Goal: Transaction & Acquisition: Purchase product/service

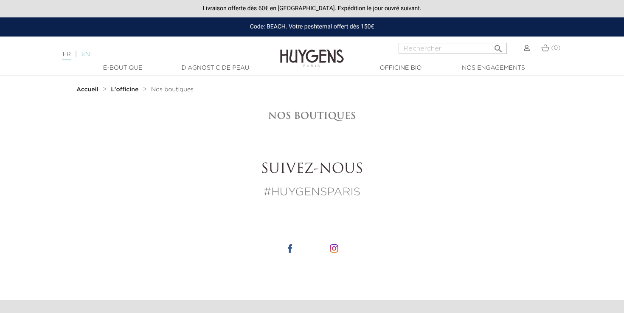
click at [90, 56] on link "EN" at bounding box center [85, 54] width 8 height 6
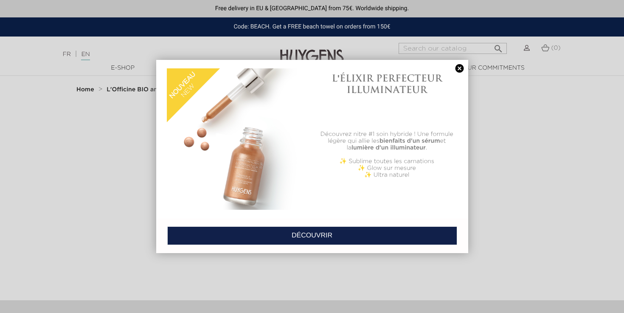
click at [460, 70] on link at bounding box center [460, 68] width 12 height 9
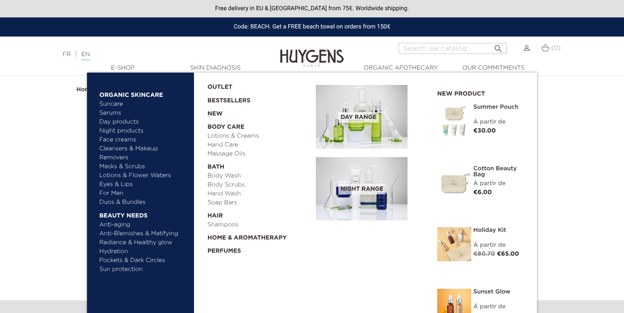
click at [124, 138] on link "Face creams" at bounding box center [143, 139] width 89 height 9
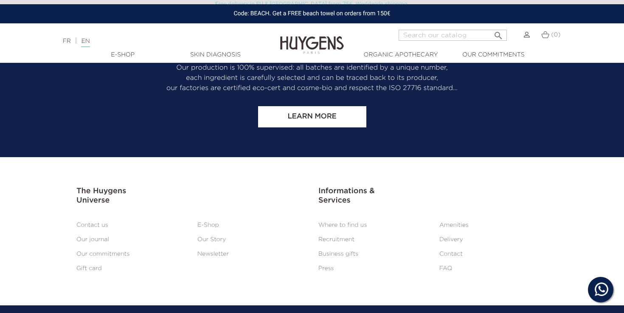
scroll to position [2100, 0]
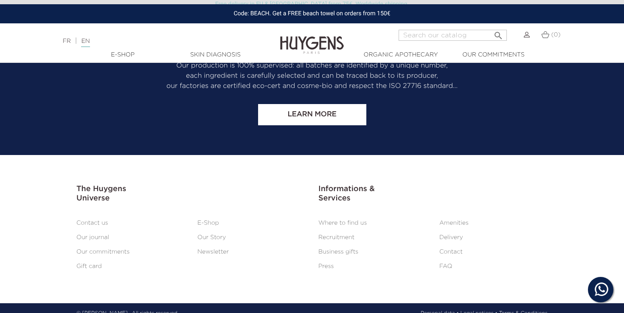
click at [211, 220] on link "E-Shop" at bounding box center [208, 223] width 22 height 6
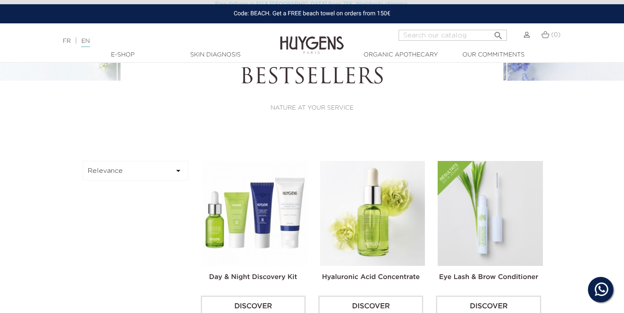
scroll to position [152, 0]
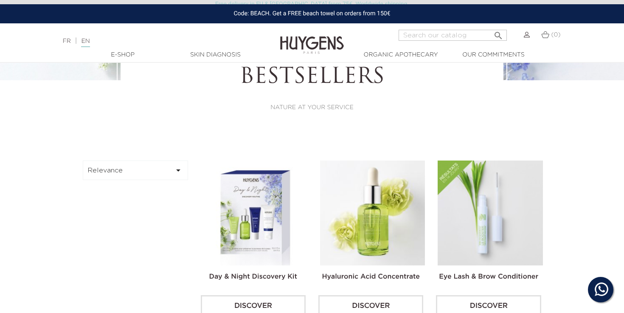
click at [526, 36] on img at bounding box center [527, 35] width 6 height 6
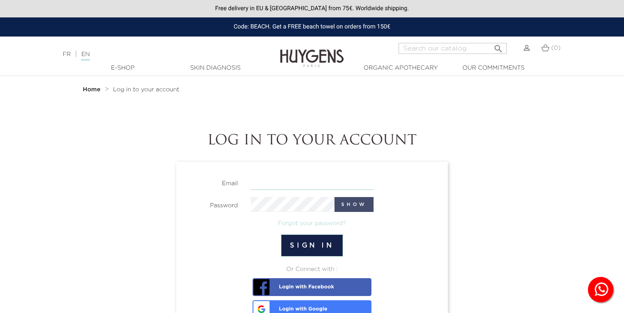
type input "butchkaplan@gmail.com"
click at [356, 205] on button "Show" at bounding box center [353, 204] width 39 height 15
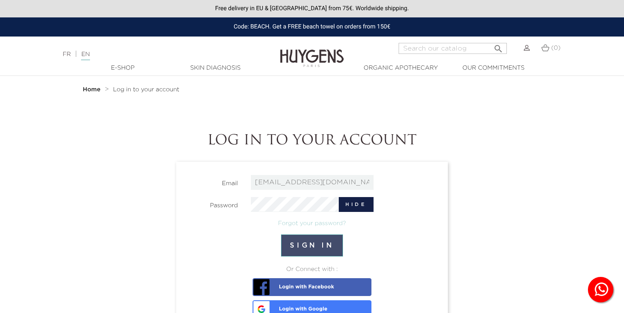
click at [310, 245] on button "Sign in" at bounding box center [312, 245] width 62 height 22
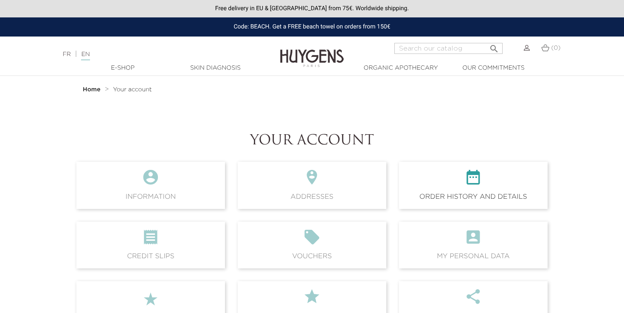
click at [490, 180] on icon "" at bounding box center [473, 180] width 135 height 23
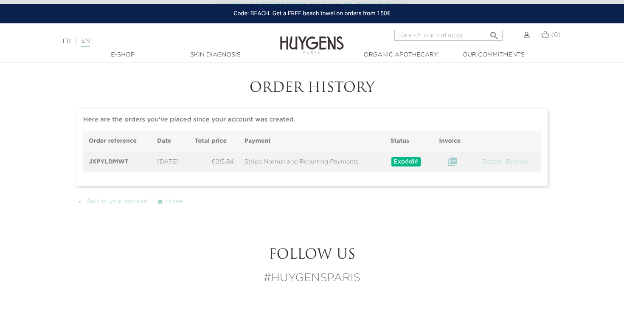
scroll to position [51, 0]
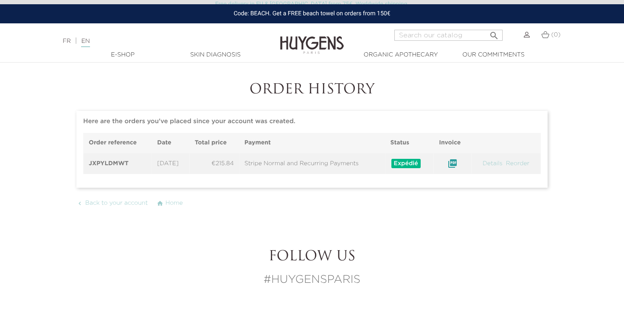
click at [456, 165] on icon "" at bounding box center [452, 163] width 10 height 10
click at [418, 38] on input "Search" at bounding box center [448, 35] width 108 height 11
type input "super nature face cream"
click at [486, 27] on button " Search" at bounding box center [493, 32] width 15 height 11
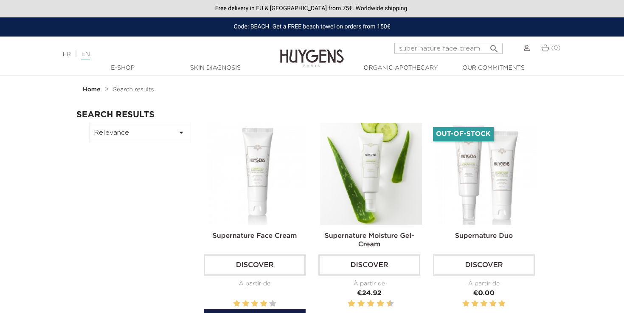
click at [259, 204] on img at bounding box center [256, 174] width 102 height 102
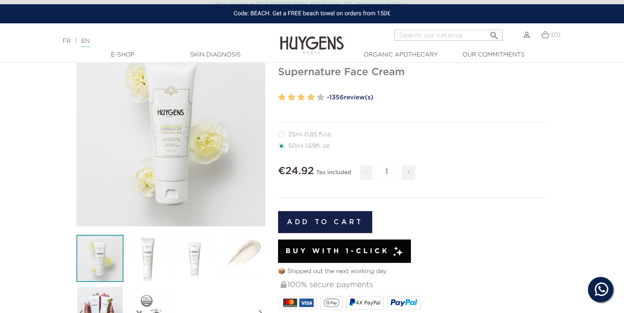
scroll to position [71, 0]
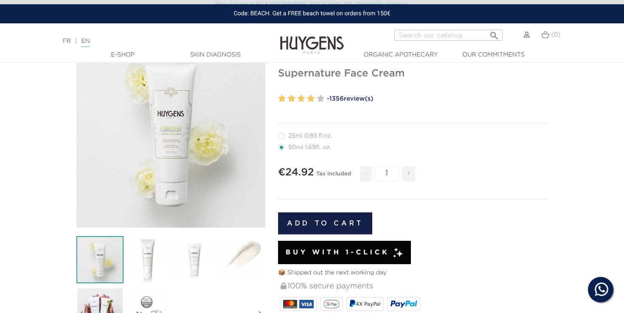
click at [409, 174] on span "+" at bounding box center [409, 173] width 14 height 15
click at [409, 173] on span "+" at bounding box center [409, 173] width 14 height 15
type input "3"
click at [333, 223] on button "Add to cart" at bounding box center [325, 223] width 94 height 22
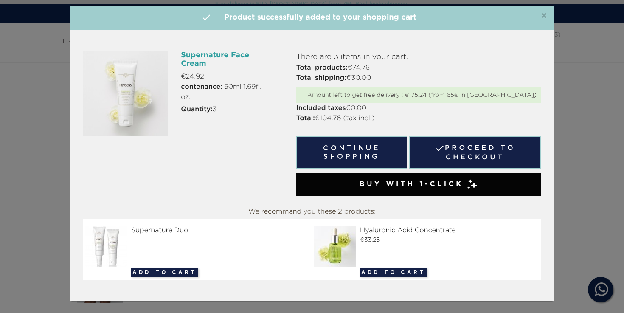
scroll to position [8, 0]
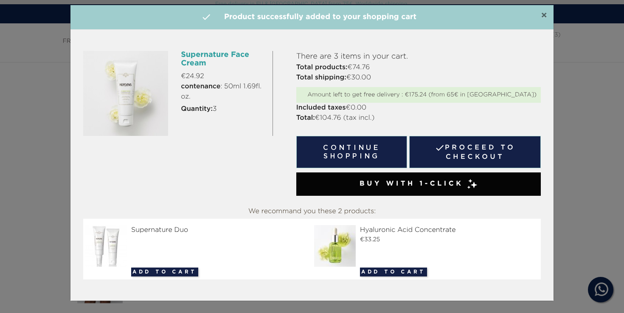
click at [543, 14] on span "×" at bounding box center [544, 16] width 6 height 10
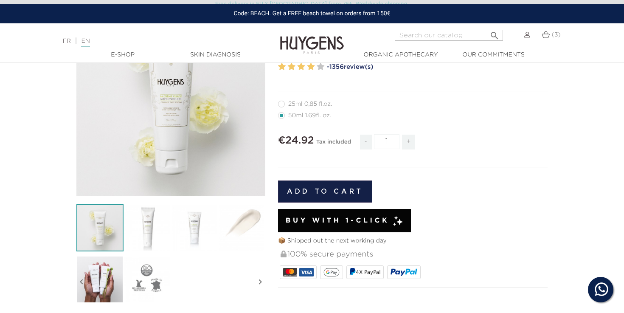
scroll to position [115, 0]
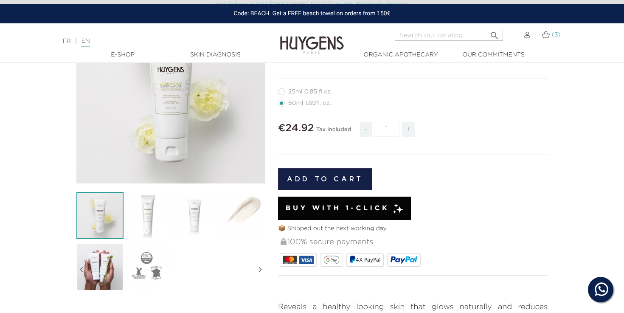
click at [555, 35] on span "(3)" at bounding box center [556, 35] width 9 height 6
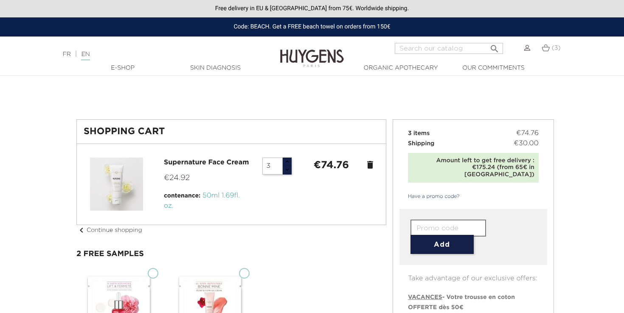
click at [369, 166] on icon "delete" at bounding box center [370, 165] width 10 height 10
click at [371, 166] on icon "delete" at bounding box center [370, 165] width 10 height 10
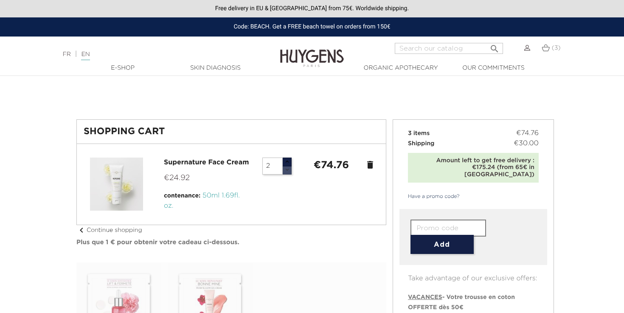
click at [286, 170] on button "button" at bounding box center [286, 170] width 9 height 9
type input "0"
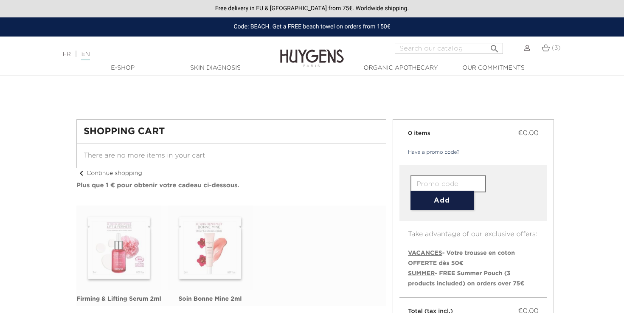
click at [286, 170] on div "Shopping Cart There are no more items in your cart chevron_left Continue shoppi…" at bounding box center [231, 212] width 323 height 186
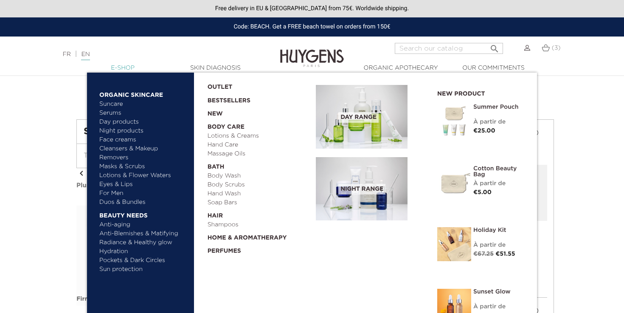
click at [124, 69] on link "  E-Shop" at bounding box center [122, 68] width 85 height 9
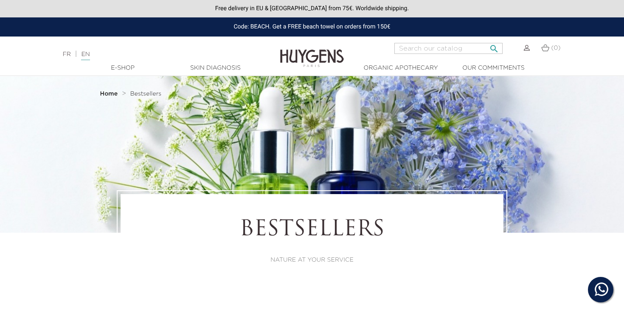
click at [412, 48] on input "Search" at bounding box center [448, 48] width 108 height 11
type input "SUPERNATURE"
click at [494, 49] on icon "" at bounding box center [494, 46] width 10 height 10
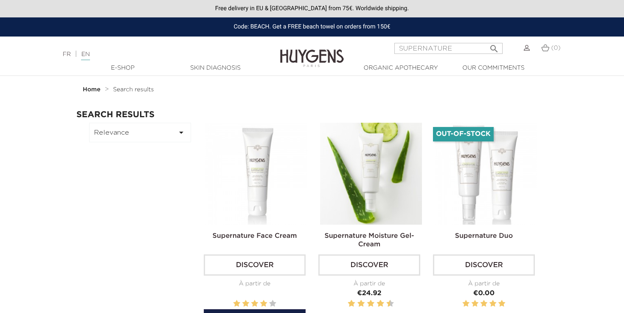
click at [266, 197] on img at bounding box center [256, 174] width 102 height 102
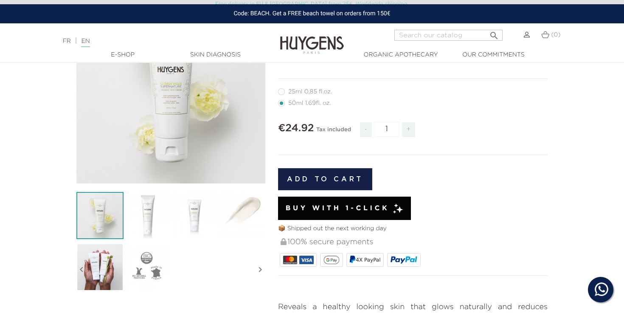
scroll to position [120, 0]
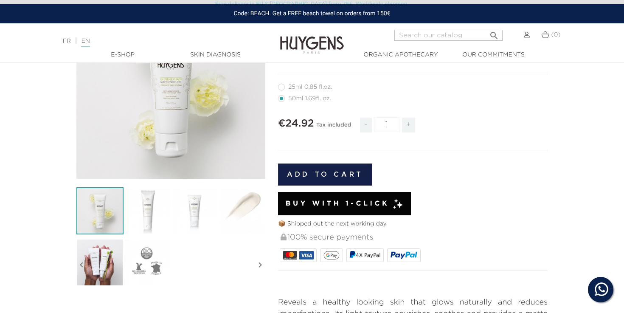
click at [409, 126] on span "+" at bounding box center [409, 125] width 14 height 15
type input "3"
click at [320, 176] on button "Add to cart" at bounding box center [325, 174] width 94 height 22
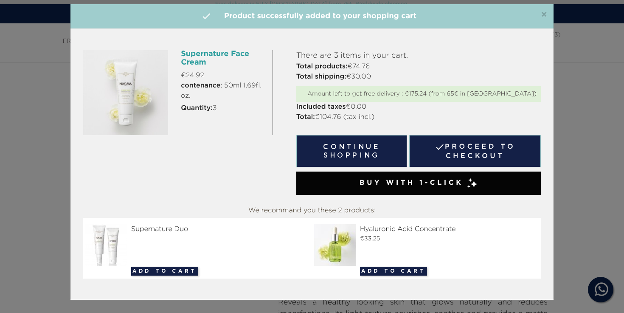
scroll to position [0, 0]
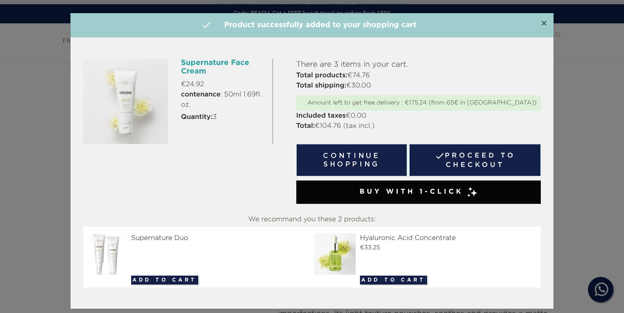
click at [544, 23] on span "×" at bounding box center [544, 24] width 6 height 10
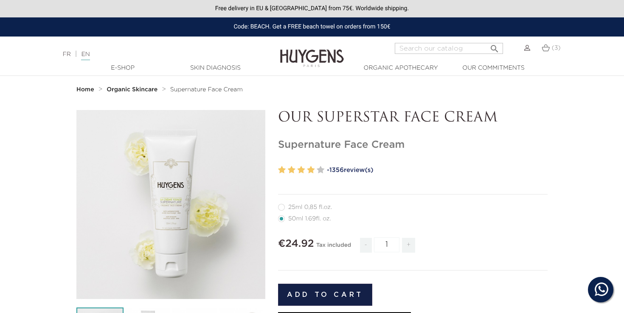
click at [527, 51] on img at bounding box center [527, 48] width 6 height 6
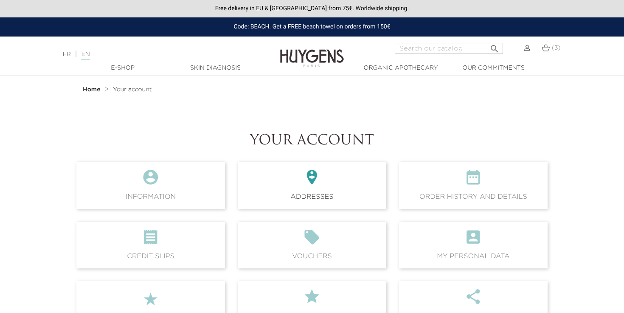
click at [313, 189] on icon "" at bounding box center [311, 180] width 135 height 23
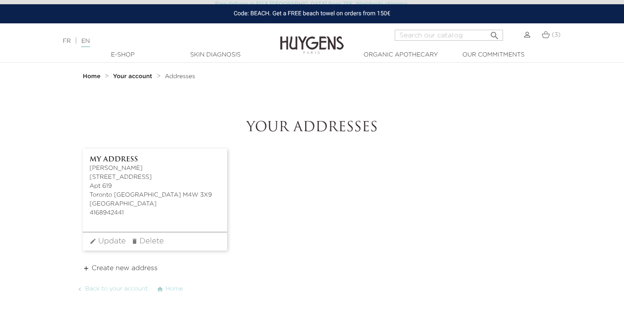
scroll to position [17, 0]
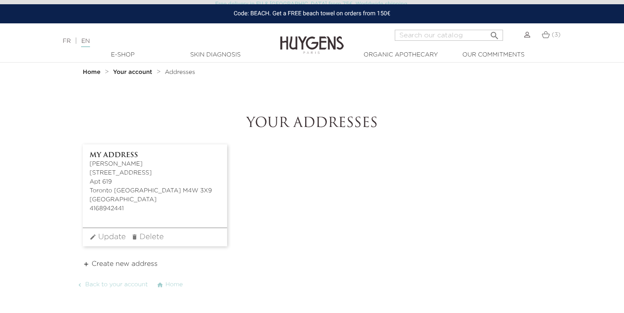
click at [131, 265] on span "Create new address" at bounding box center [125, 264] width 66 height 7
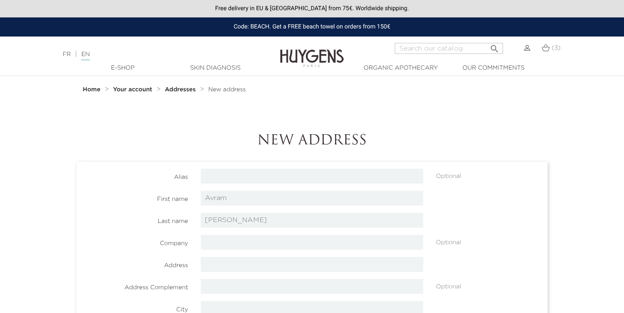
select select "4"
click at [255, 180] on input "text" at bounding box center [312, 176] width 222 height 15
click at [253, 196] on input "Avram" at bounding box center [312, 198] width 222 height 15
type input "A"
type input "[PERSON_NAME]"
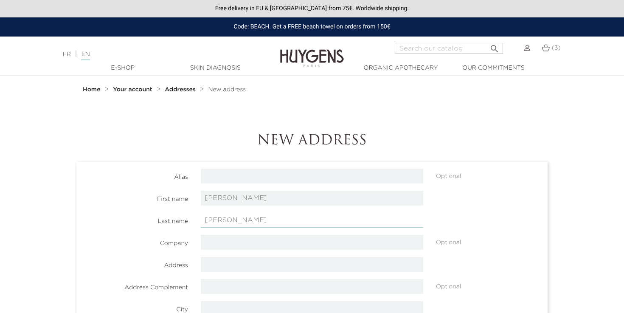
click at [242, 219] on input "Kaplan" at bounding box center [312, 220] width 222 height 15
type input "K"
type input "[PERSON_NAME]"
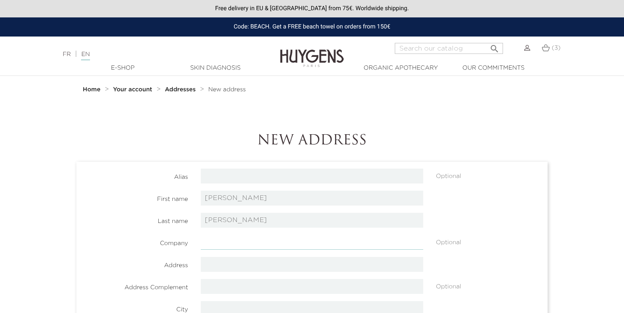
click at [264, 240] on input "text" at bounding box center [312, 242] width 222 height 15
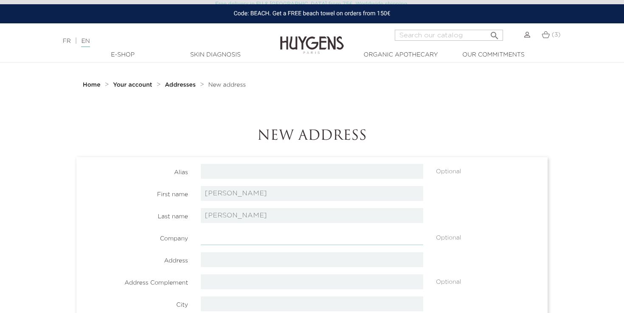
scroll to position [8, 0]
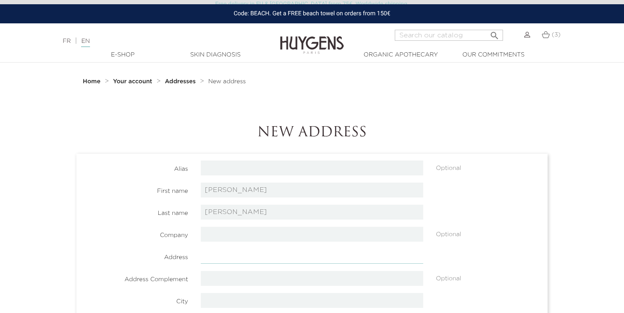
click at [256, 257] on input "text" at bounding box center [312, 256] width 222 height 15
click at [282, 252] on input "text" at bounding box center [312, 256] width 222 height 15
paste input "3 rue saint Dominique 75007 Paris France"
type input "3 rue saint Dominique 75007 Paris France"
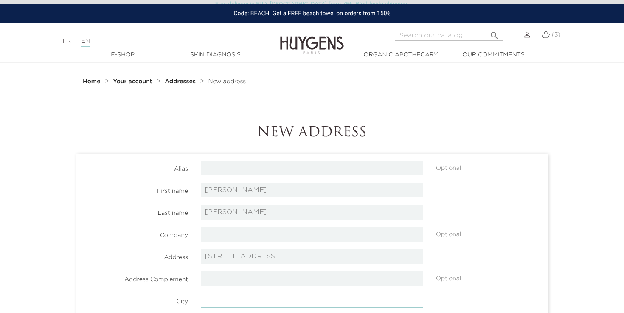
click at [259, 301] on input "text" at bounding box center [312, 300] width 222 height 15
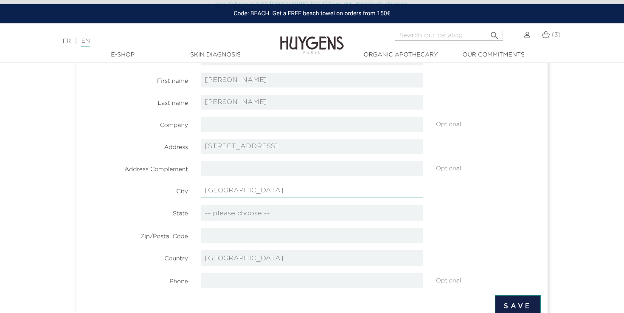
scroll to position [120, 0]
type input "[GEOGRAPHIC_DATA]"
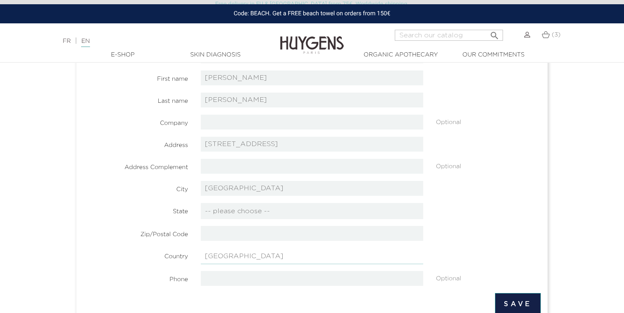
click at [300, 259] on select "-- please choose -- Afghanistan Afrique Du Sud Albanie Algérie Andorre Angola A…" at bounding box center [312, 256] width 222 height 16
select select "8"
click at [201, 248] on select "-- please choose -- Afghanistan Afrique Du Sud Albanie Algérie Andorre Angola A…" at bounding box center [312, 256] width 222 height 16
select select "8"
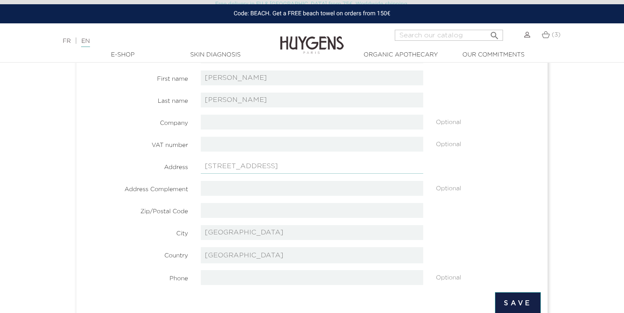
click at [350, 168] on input "3 rue saint Dominique 75007 Paris France" at bounding box center [312, 166] width 222 height 15
type input "3 rue saint Dominique 75007"
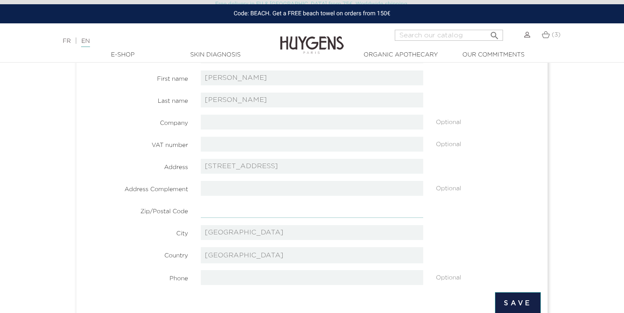
click at [270, 211] on input "text" at bounding box center [312, 210] width 222 height 15
type input "75007"
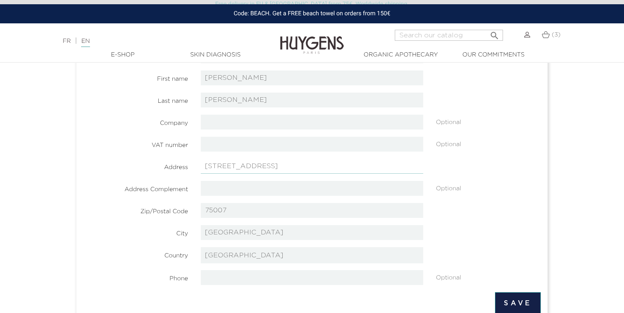
click at [318, 166] on input "3 rue saint Dominique 75007" at bounding box center [312, 166] width 222 height 15
type input "3 rue saint Dominique"
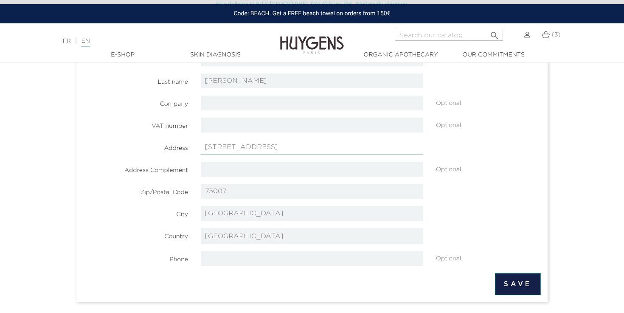
scroll to position [144, 0]
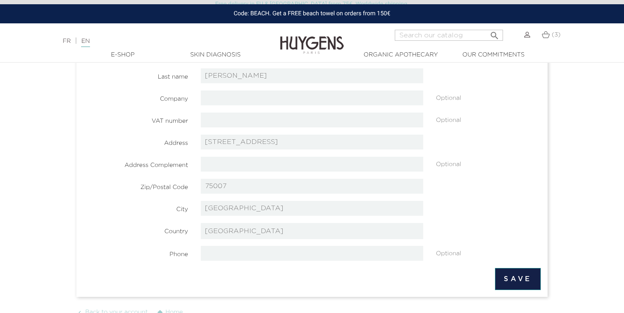
click at [297, 244] on section "Alias Optional First name Lucrezia Last name Dillon - Corneck Company" at bounding box center [312, 142] width 458 height 237
click at [283, 255] on input "tel" at bounding box center [312, 253] width 222 height 15
paste input "33 6 12 11 14 60‬"
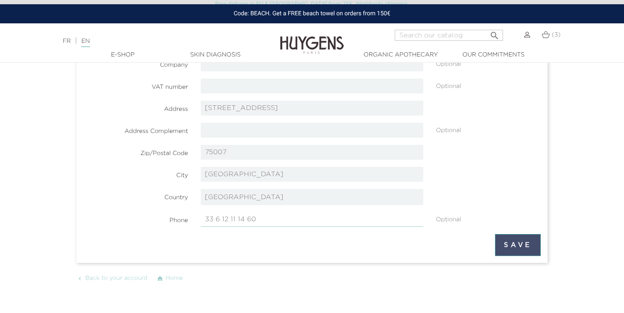
scroll to position [182, 0]
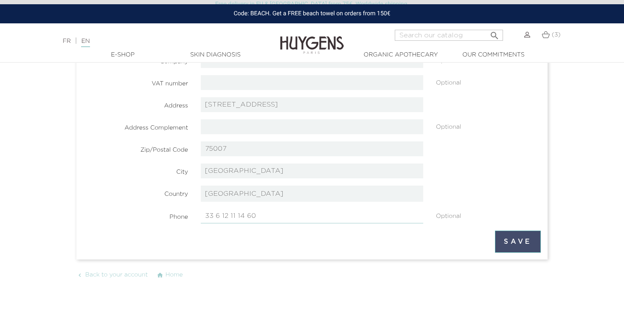
type input "33 6 12 11 14 60‬"
click at [518, 242] on button "Save" at bounding box center [518, 241] width 46 height 22
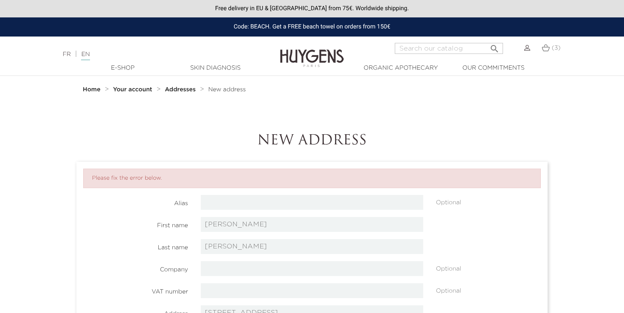
select select "8"
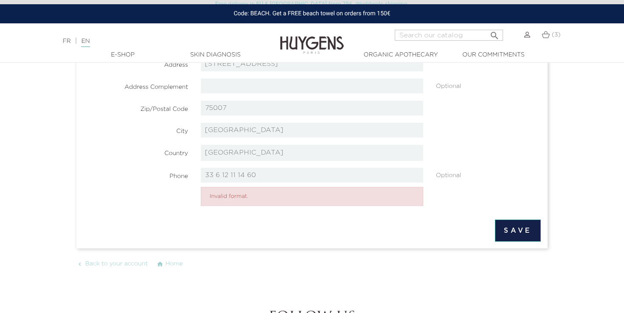
scroll to position [249, 0]
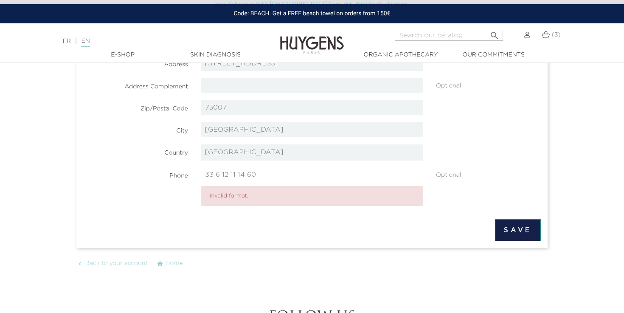
click at [214, 176] on input "33 6 12 11 14 60‬" at bounding box center [312, 174] width 222 height 15
type input "[PHONE_NUMBER]‬"
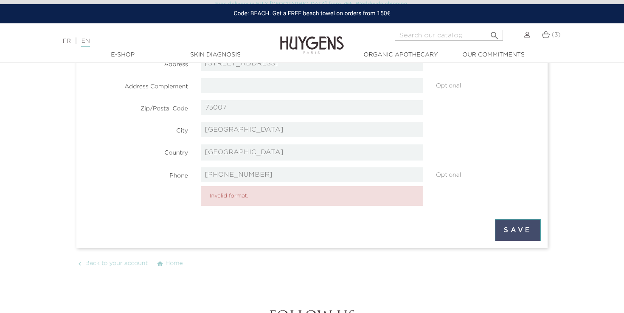
click at [516, 231] on button "Save" at bounding box center [518, 230] width 46 height 22
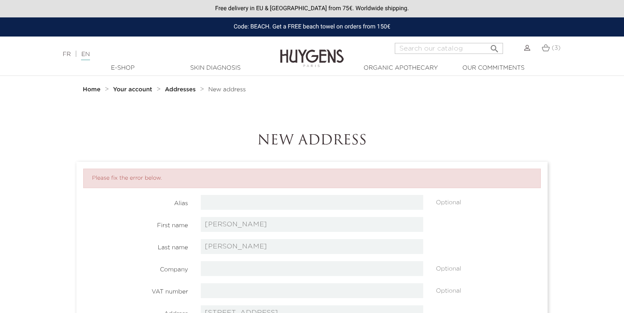
select select "8"
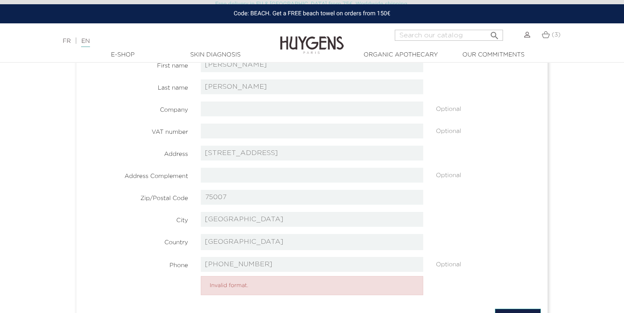
scroll to position [165, 0]
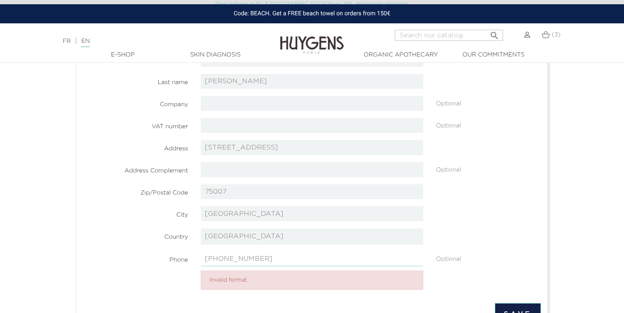
click at [273, 256] on input "[PHONE_NUMBER]‬" at bounding box center [312, 258] width 222 height 15
click at [209, 259] on input "[PHONE_NUMBER]‬" at bounding box center [312, 258] width 222 height 15
click at [323, 279] on li "Invalid format." at bounding box center [312, 280] width 222 height 20
click at [298, 263] on input "+33612111460‬" at bounding box center [312, 258] width 222 height 15
click at [208, 258] on input "+33612111460‬" at bounding box center [312, 258] width 222 height 15
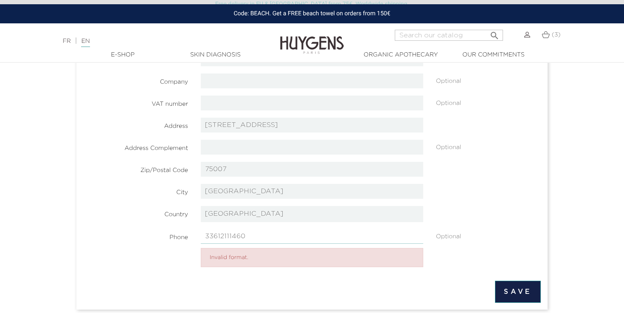
scroll to position [192, 0]
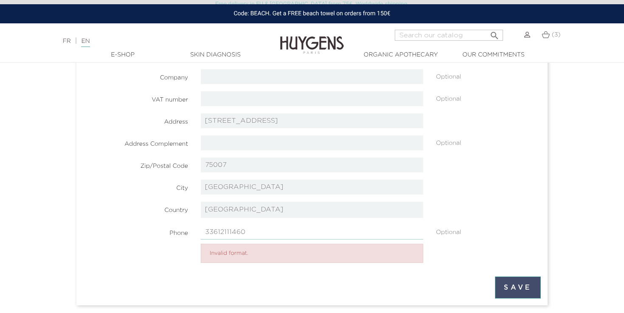
type input "33612111460‬"
click at [516, 287] on button "Save" at bounding box center [518, 287] width 46 height 22
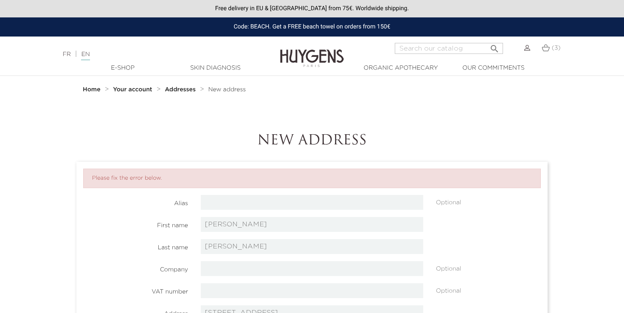
select select "8"
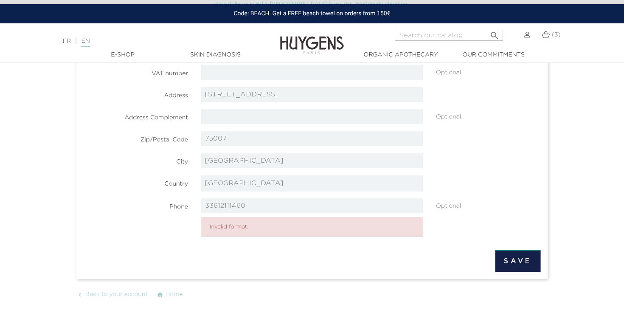
scroll to position [220, 0]
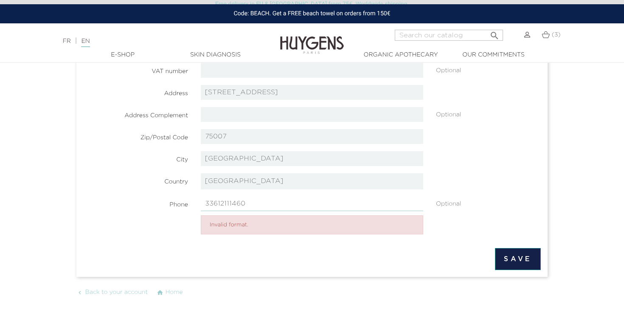
click at [211, 203] on input "33612111460‬" at bounding box center [312, 203] width 222 height 15
type input "0612111460‬"
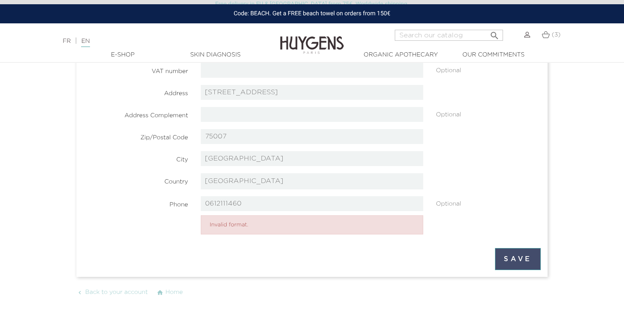
click at [518, 258] on button "Save" at bounding box center [518, 259] width 46 height 22
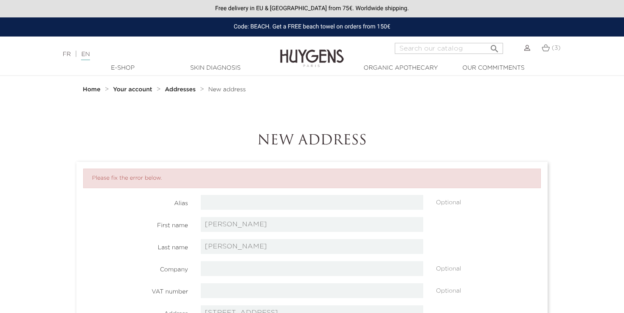
select select "8"
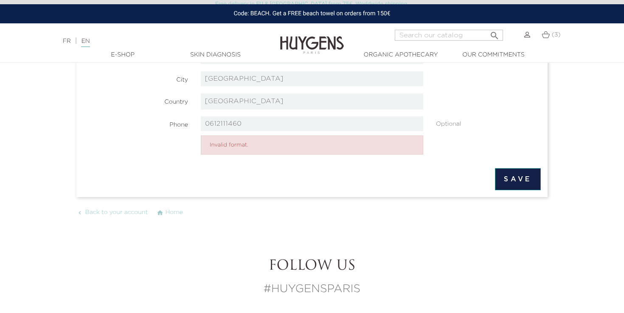
scroll to position [301, 0]
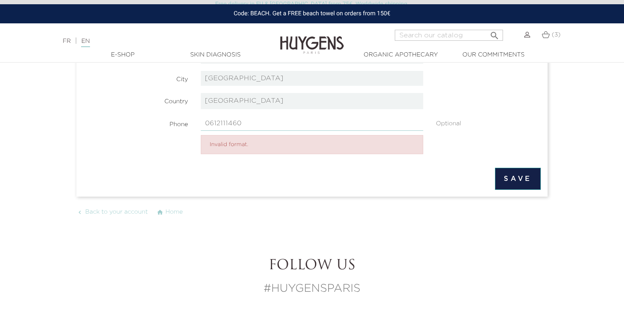
click at [208, 124] on input "0612111460‬" at bounding box center [312, 123] width 222 height 15
type input "612111460‬"
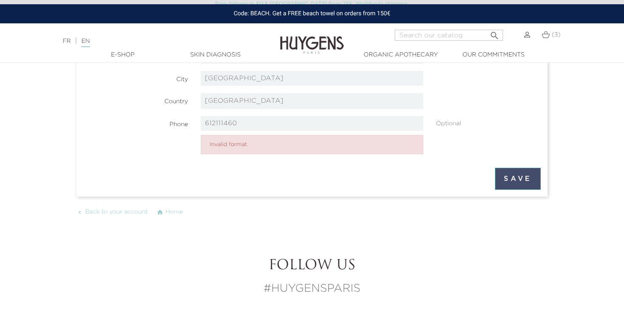
click at [520, 180] on button "Save" at bounding box center [518, 179] width 46 height 22
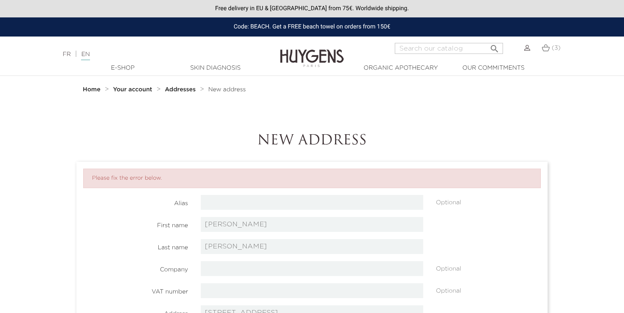
select select "8"
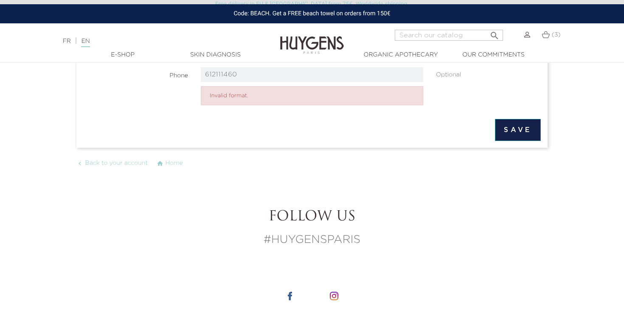
scroll to position [355, 0]
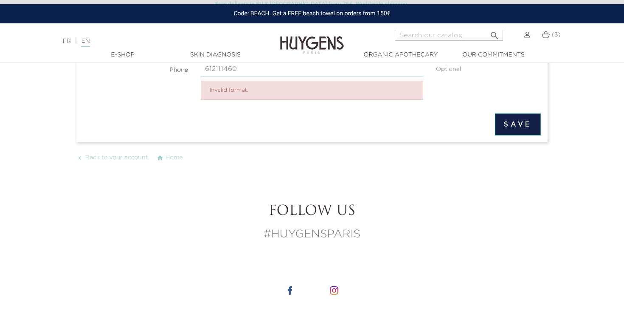
click at [359, 71] on input "612111460‬" at bounding box center [312, 69] width 222 height 15
type input "6"
click at [525, 126] on button "Save" at bounding box center [518, 124] width 46 height 22
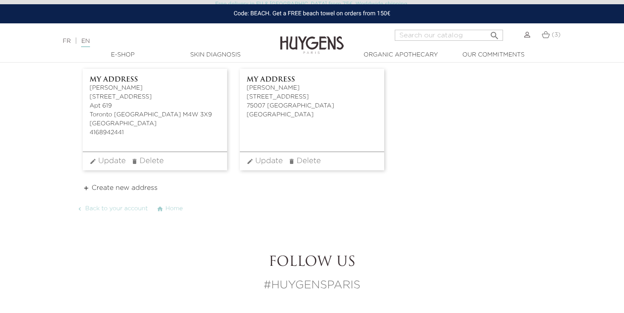
scroll to position [96, 0]
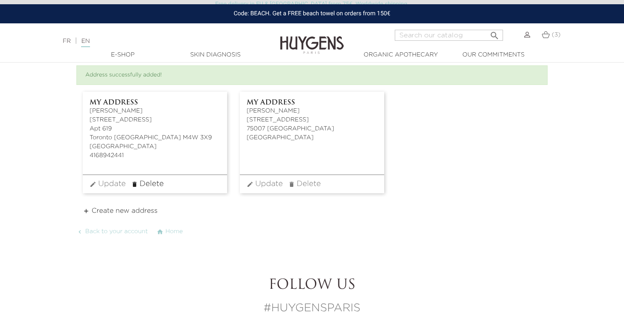
click at [150, 184] on span "Delete" at bounding box center [152, 184] width 24 height 8
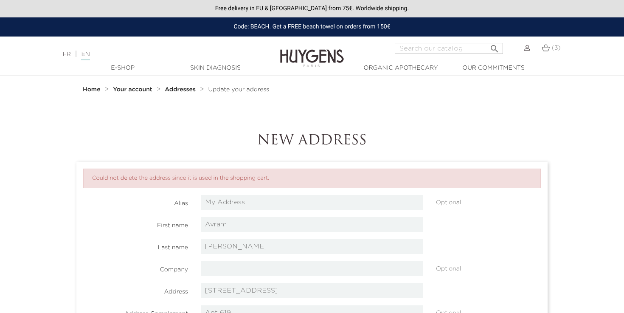
select select "86"
select select "4"
click at [555, 49] on span "(3)" at bounding box center [556, 48] width 9 height 6
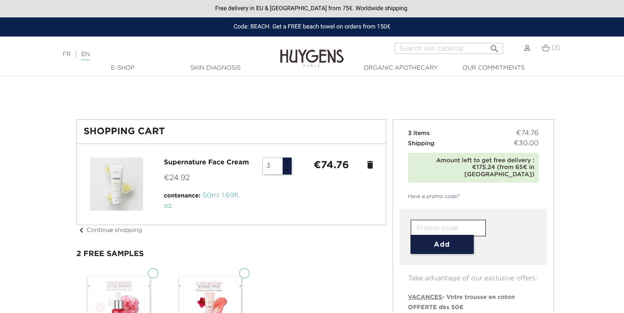
click at [368, 164] on icon "delete" at bounding box center [370, 165] width 10 height 10
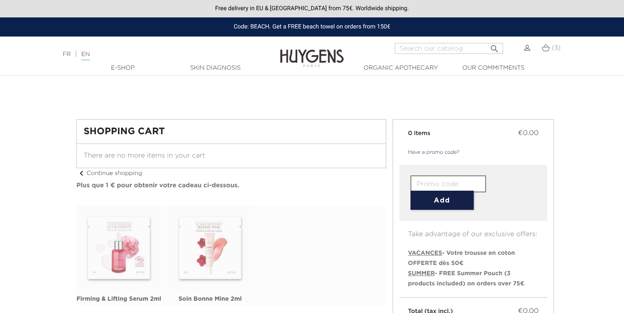
click at [289, 166] on div "There are no more items in your cart" at bounding box center [231, 156] width 309 height 24
click at [554, 43] on div "(3)" at bounding box center [551, 48] width 19 height 10
click at [558, 46] on span "(3)" at bounding box center [556, 48] width 9 height 6
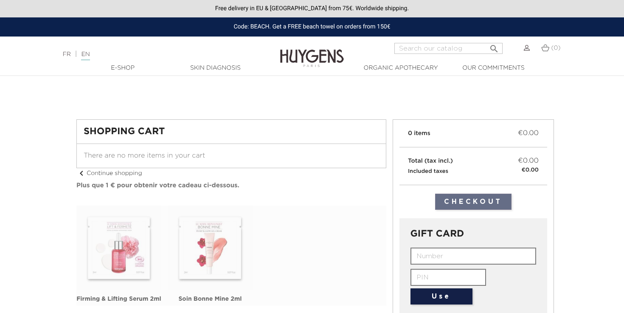
click at [318, 71] on li at bounding box center [308, 68] width 85 height 9
click at [524, 48] on img at bounding box center [527, 48] width 6 height 6
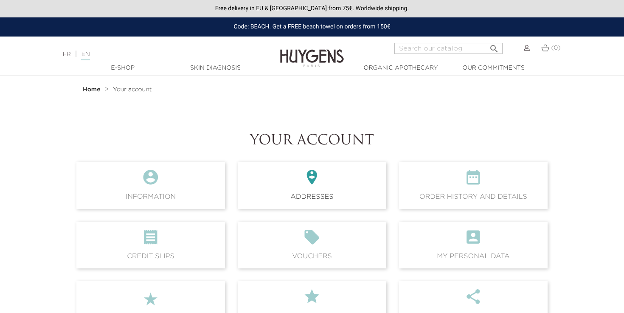
click at [332, 192] on span " Addresses" at bounding box center [312, 185] width 149 height 47
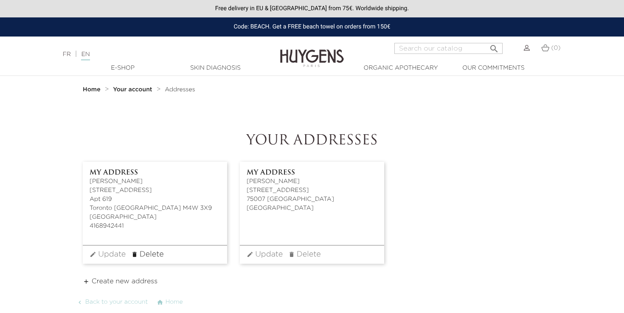
click at [148, 254] on span "Delete" at bounding box center [152, 254] width 24 height 8
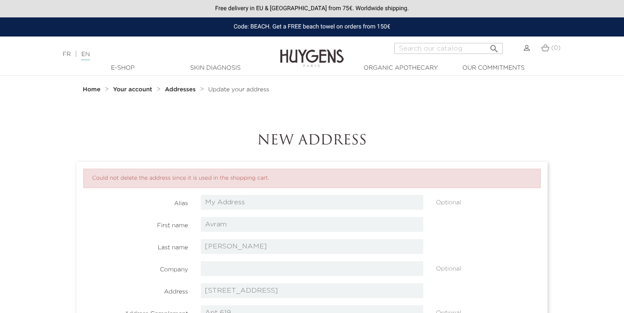
select select "86"
select select "4"
click at [423, 103] on section "Home Your account Addresses Update your address" at bounding box center [312, 288] width 484 height 424
click at [524, 49] on img at bounding box center [527, 48] width 6 height 6
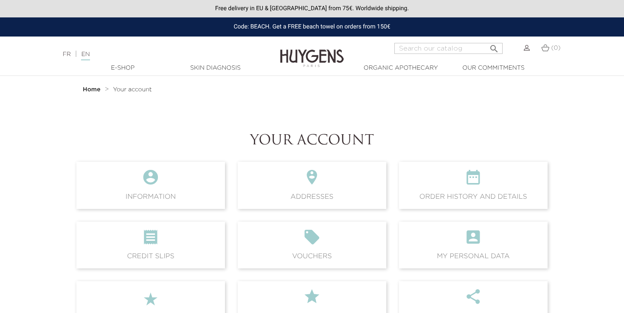
click at [562, 48] on div "(0)" at bounding box center [551, 53] width 30 height 20
click at [557, 48] on span "(0)" at bounding box center [555, 48] width 9 height 6
click at [455, 49] on input "Search" at bounding box center [448, 48] width 108 height 11
type input "SUPERNATURE"
click at [316, 185] on icon "" at bounding box center [311, 180] width 135 height 23
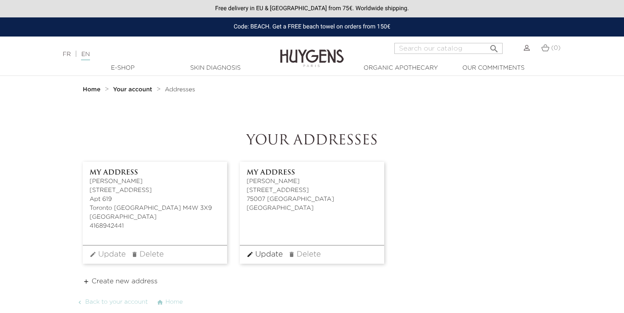
click at [271, 254] on span "Update" at bounding box center [269, 254] width 28 height 8
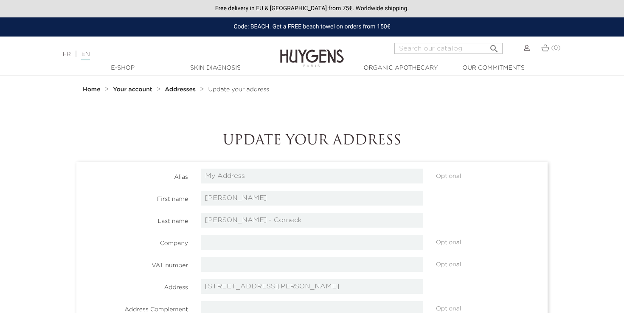
select select "8"
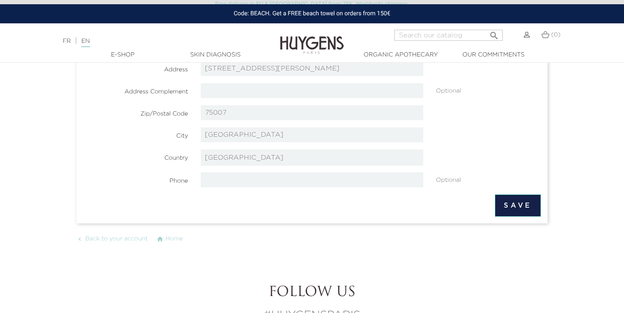
scroll to position [218, 0]
click at [523, 211] on button "Save" at bounding box center [518, 205] width 46 height 22
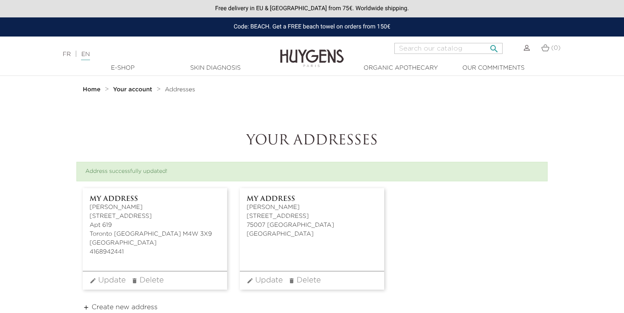
click at [465, 48] on input "Search" at bounding box center [448, 48] width 108 height 11
type input "SUPERNATURE"
click at [493, 49] on icon "" at bounding box center [494, 46] width 10 height 10
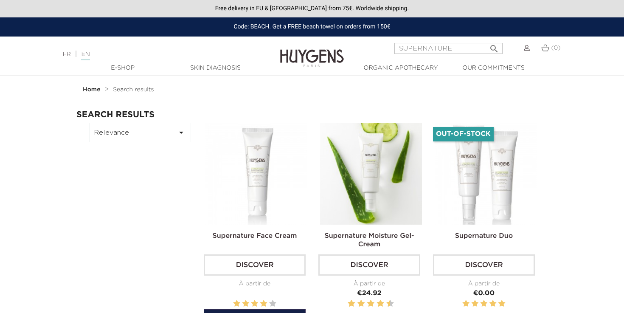
click at [258, 266] on link "Discover" at bounding box center [255, 264] width 102 height 21
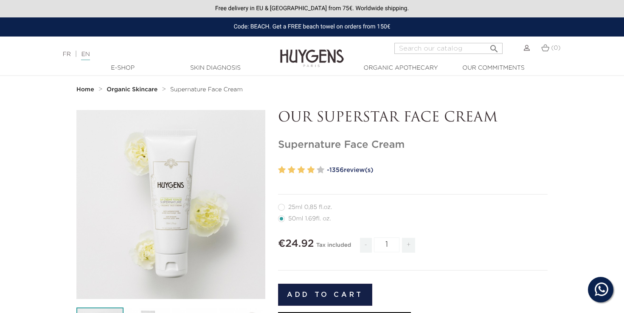
click at [410, 245] on span "+" at bounding box center [409, 245] width 14 height 15
type input "3"
click at [336, 294] on button "Add to cart" at bounding box center [325, 295] width 94 height 22
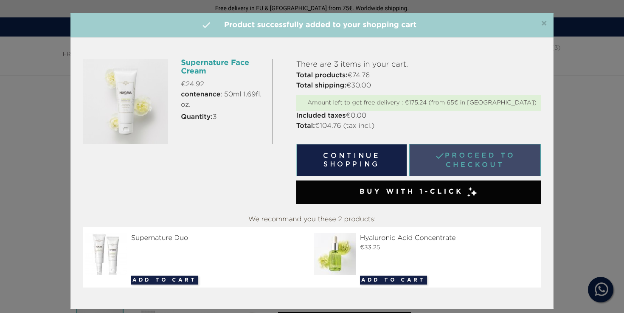
click at [487, 161] on link " Proceed to checkout" at bounding box center [475, 160] width 132 height 32
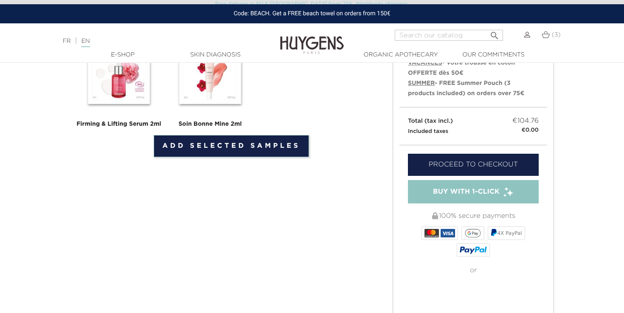
scroll to position [224, 0]
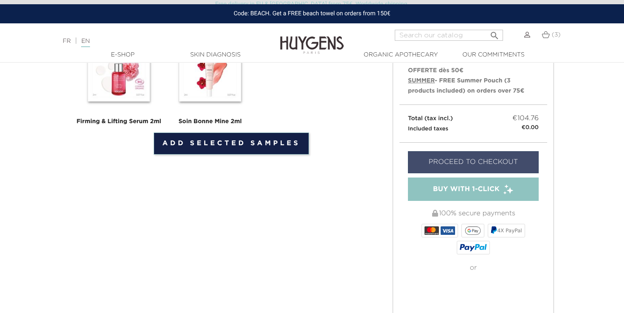
click at [486, 152] on link "Proceed to checkout" at bounding box center [473, 162] width 131 height 22
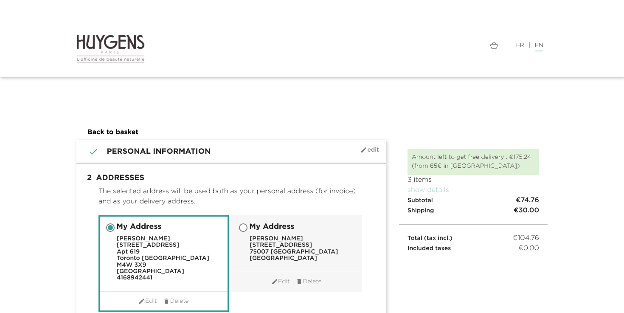
click at [248, 230] on label "My Address [PERSON_NAME] [STREET_ADDRESS]" at bounding box center [289, 241] width 112 height 51
click at [248, 230] on input "My Address Lucrezia Dillon - Corneck 3 rue saint Dominique 75007 Paris France" at bounding box center [244, 228] width 8 height 8
radio input "true"
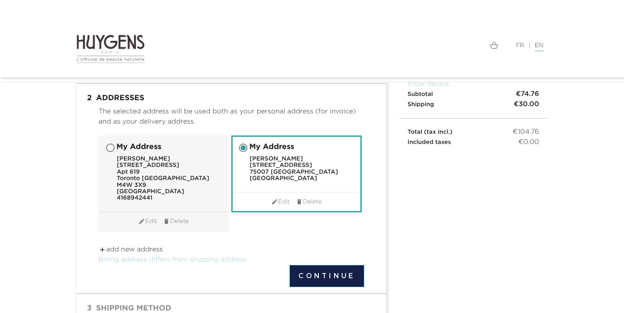
scroll to position [59, 0]
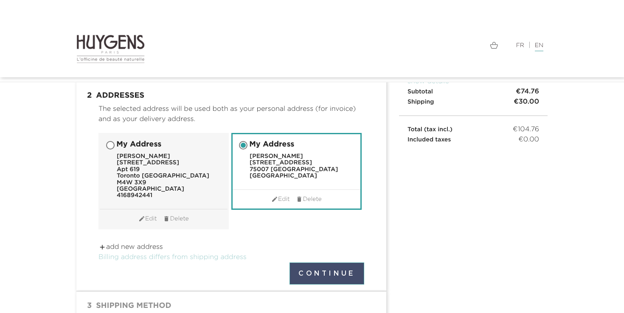
click at [338, 266] on button "Continue" at bounding box center [326, 273] width 75 height 22
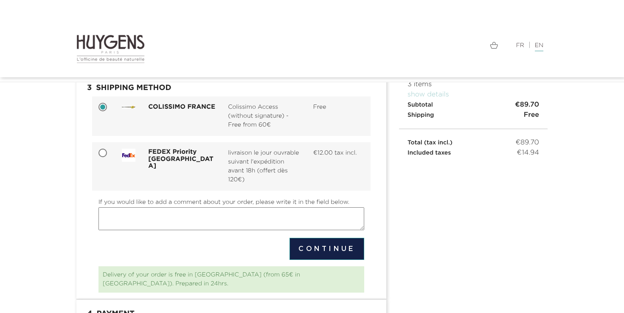
scroll to position [91, 0]
click at [325, 249] on button "Continue" at bounding box center [326, 248] width 75 height 22
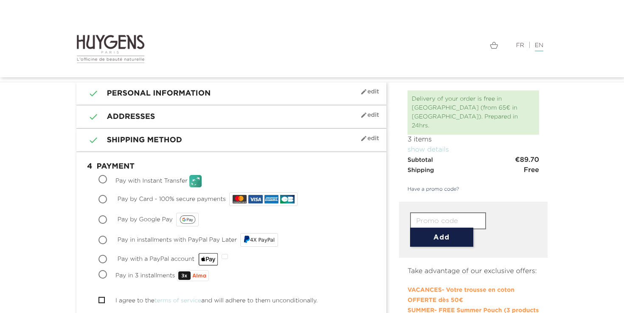
scroll to position [37, 0]
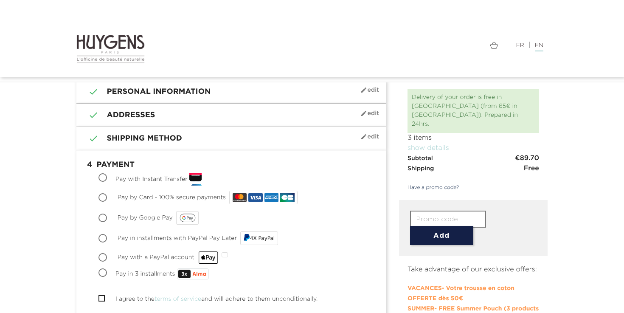
click at [104, 197] on input "Pay by Card - 100% secure payments" at bounding box center [103, 198] width 8 height 8
radio input "true"
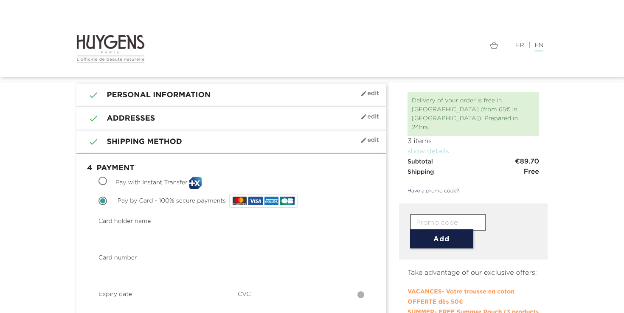
scroll to position [46, 0]
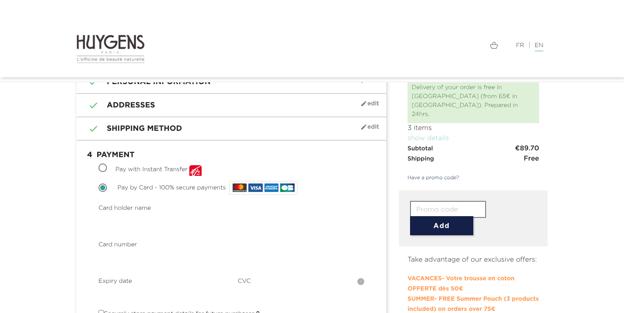
click at [341, 170] on div "Choose Pay with Instant Transfer" at bounding box center [231, 169] width 266 height 12
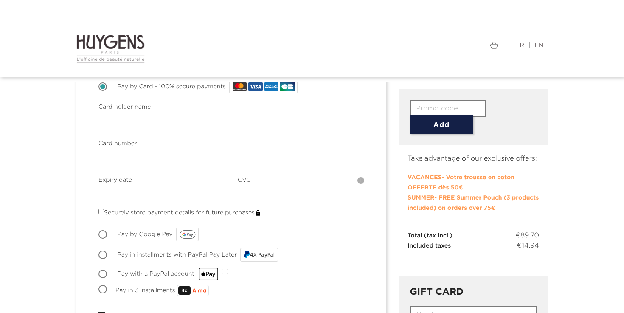
scroll to position [149, 0]
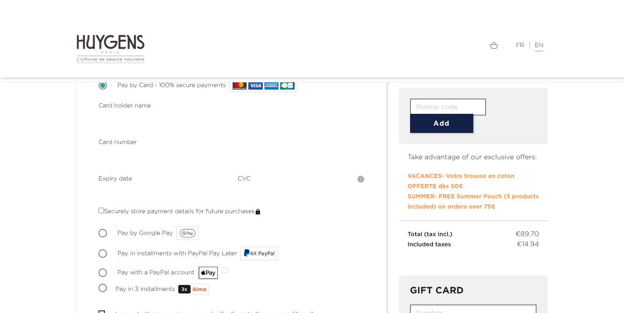
click at [103, 210] on input "Securely store payment details for future purchases" at bounding box center [101, 211] width 6 height 6
checkbox input "true"
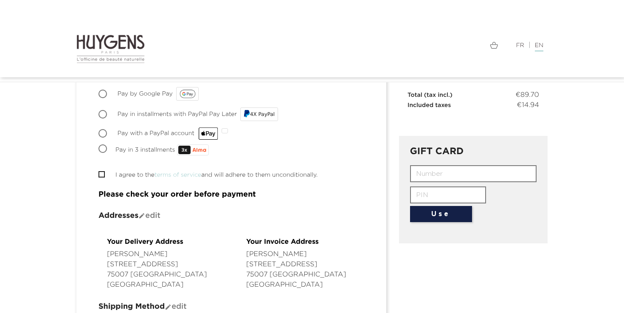
scroll to position [284, 0]
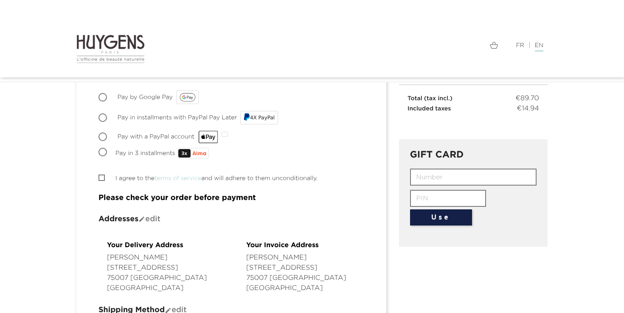
click at [102, 176] on input "I agree to the terms of service and will adhere to them unconditionally." at bounding box center [101, 178] width 6 height 6
checkbox input "true"
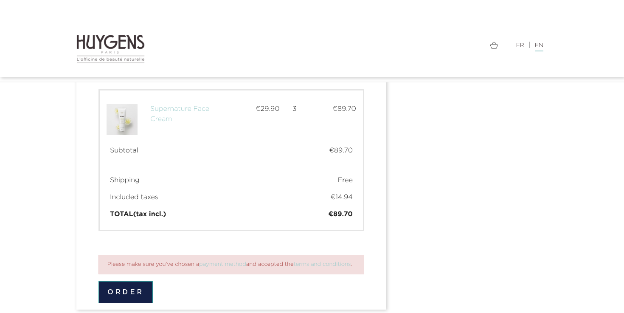
scroll to position [627, 0]
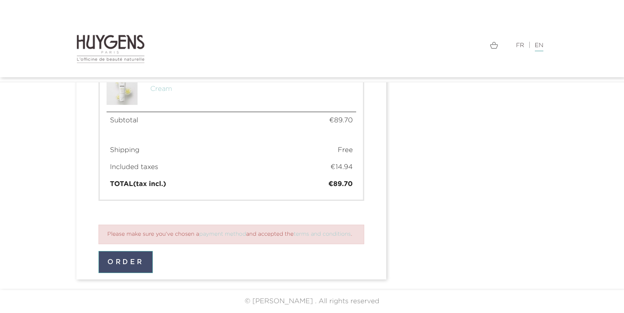
click at [124, 263] on button "Order" at bounding box center [125, 262] width 54 height 22
